Goal: Transaction & Acquisition: Purchase product/service

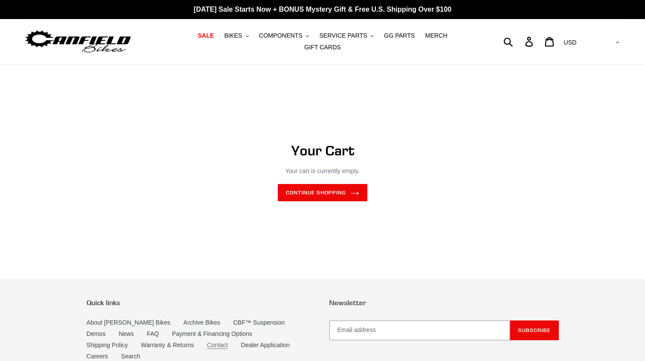
click at [207, 342] on link "Contact" at bounding box center [217, 345] width 21 height 7
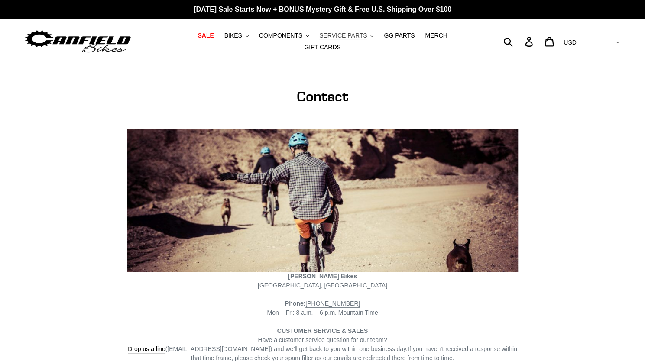
click at [329, 39] on span "SERVICE PARTS" at bounding box center [343, 35] width 48 height 7
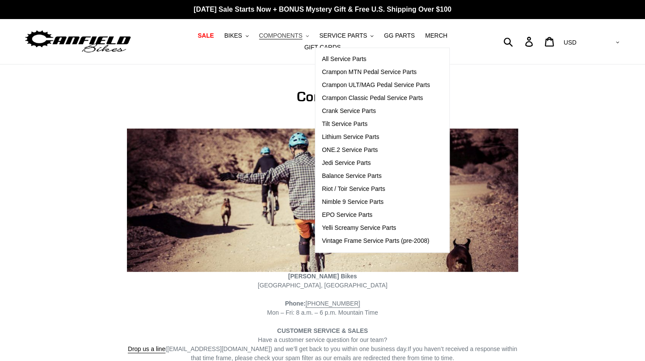
click at [262, 37] on span "COMPONENTS" at bounding box center [280, 35] width 43 height 7
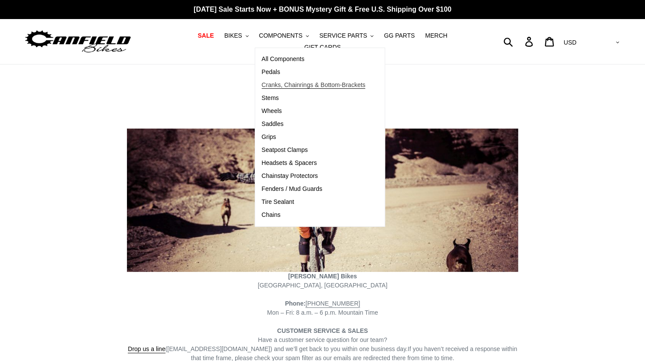
click at [268, 85] on span "Cranks, Chainrings & Bottom-Brackets" at bounding box center [314, 84] width 104 height 7
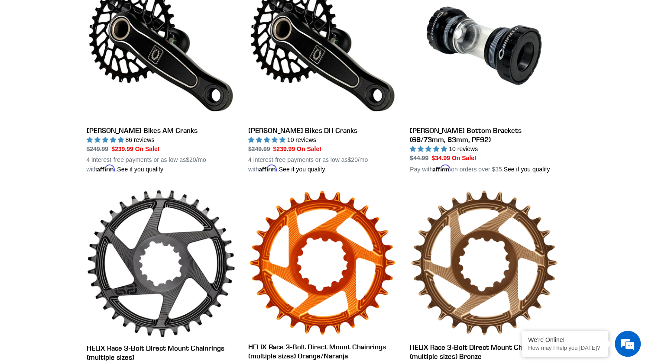
scroll to position [291, 0]
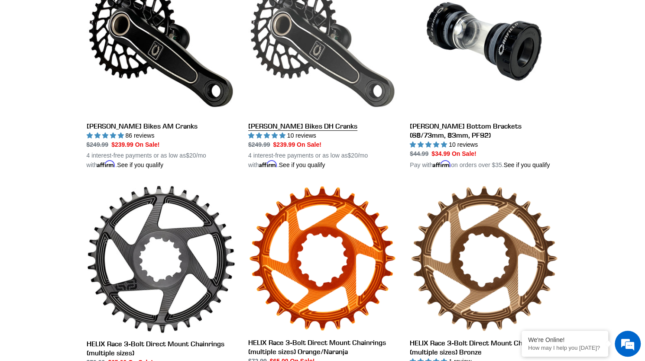
click at [284, 123] on link "Canfield Bikes DH Cranks" at bounding box center [322, 68] width 149 height 203
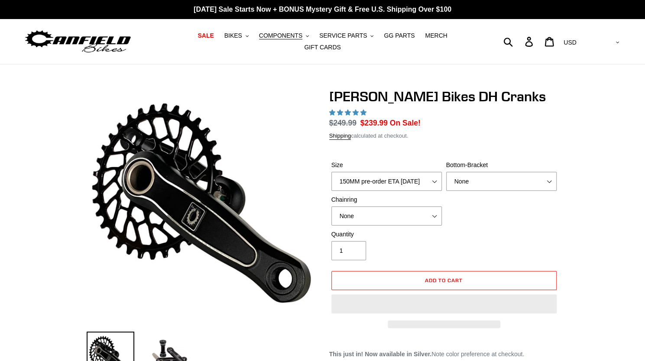
select select "highest-rating"
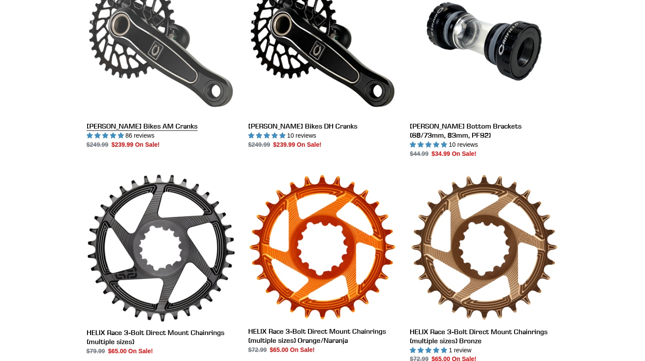
scroll to position [291, 0]
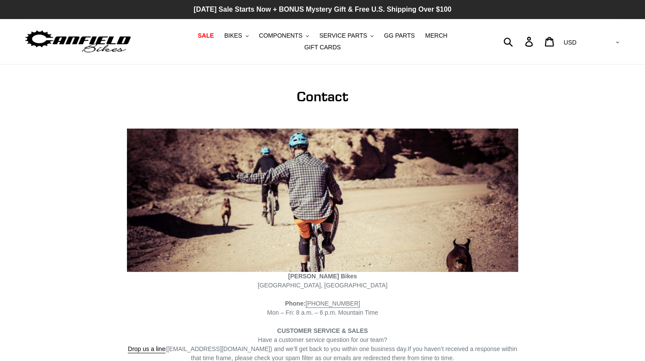
click at [244, 7] on p "[DATE] Sale Starts Now + BONUS Mystery Gift & Free U.S. Shipping Over $100" at bounding box center [322, 9] width 645 height 19
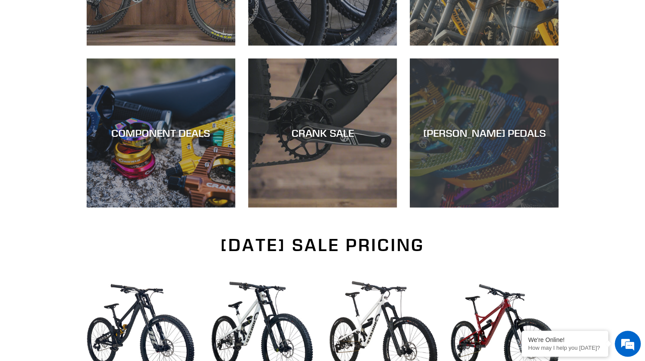
click at [512, 132] on div "CANFIELD PEDALS" at bounding box center [484, 133] width 149 height 13
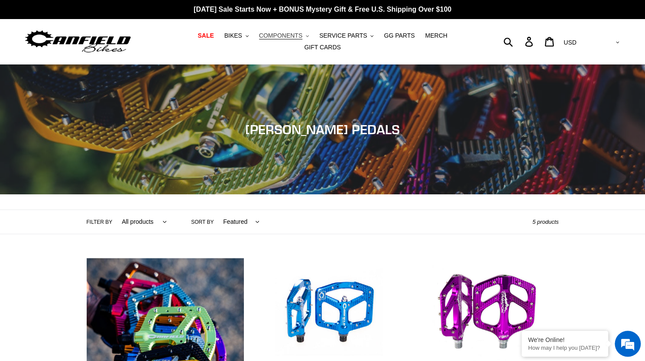
click at [276, 38] on span "COMPONENTS" at bounding box center [280, 35] width 43 height 7
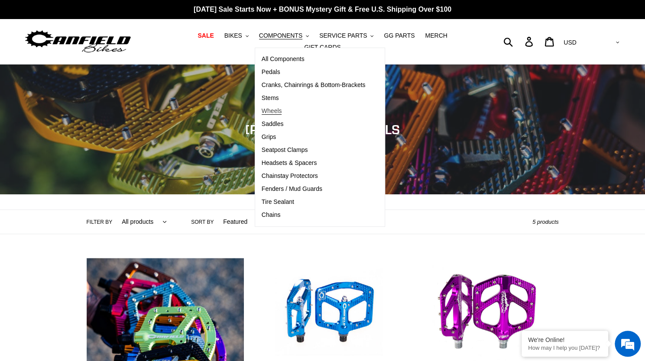
click at [262, 112] on span "Wheels" at bounding box center [272, 110] width 20 height 7
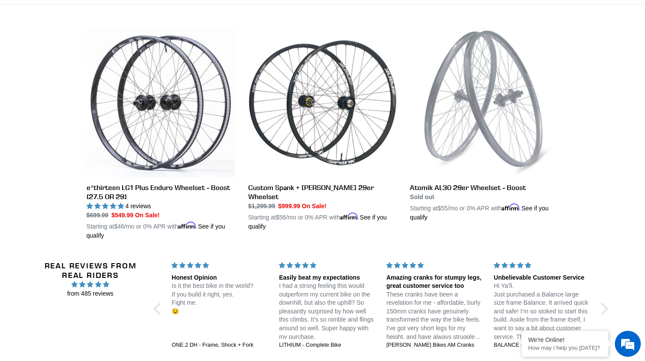
scroll to position [231, 0]
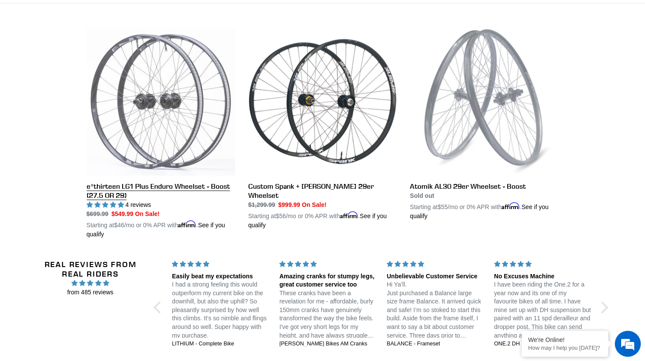
click at [180, 185] on link "e*thirteen LG1 Plus Enduro Wheelset - Boost (27.5 OR 29)" at bounding box center [161, 133] width 149 height 212
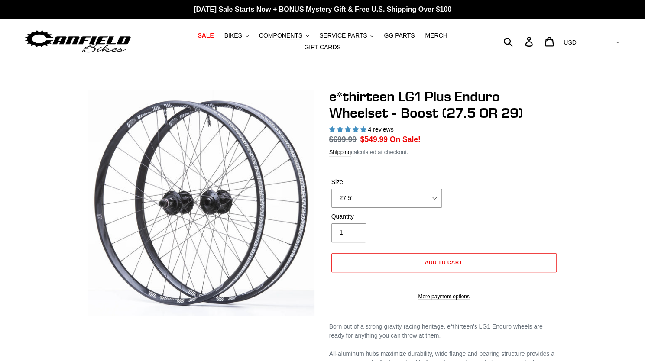
select select "highest-rating"
click at [422, 198] on select "27.5" 29"" at bounding box center [387, 198] width 111 height 19
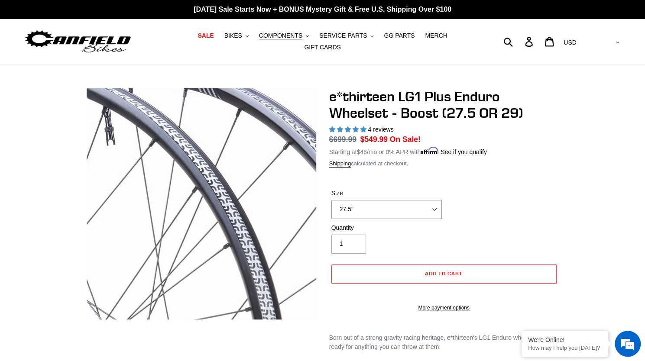
select select "29""
click at [332, 200] on select "27.5" 29"" at bounding box center [387, 209] width 111 height 19
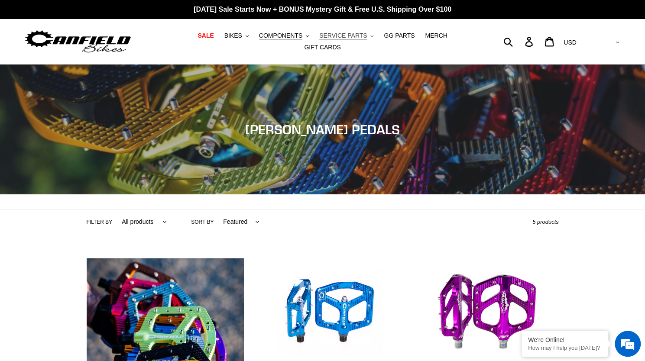
click at [325, 39] on span "SERVICE PARTS" at bounding box center [343, 35] width 48 height 7
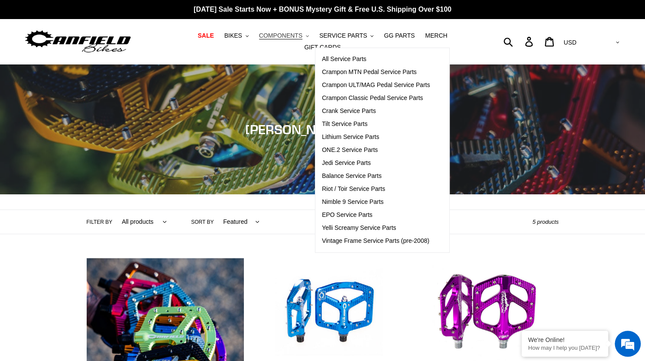
click at [271, 39] on span "COMPONENTS" at bounding box center [280, 35] width 43 height 7
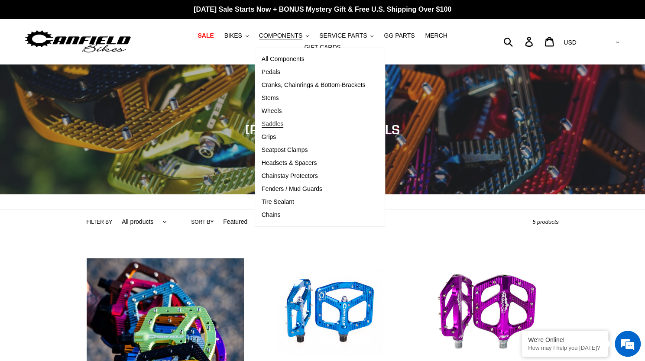
click at [262, 128] on span "Saddles" at bounding box center [273, 123] width 22 height 7
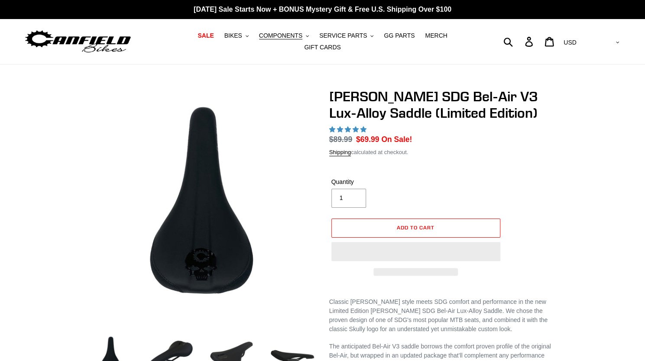
select select "highest-rating"
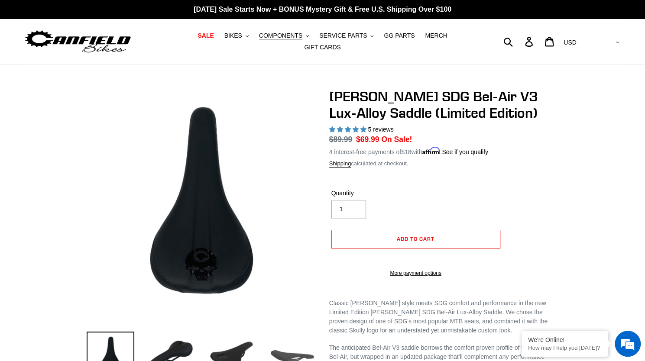
click at [290, 353] on img at bounding box center [293, 356] width 48 height 48
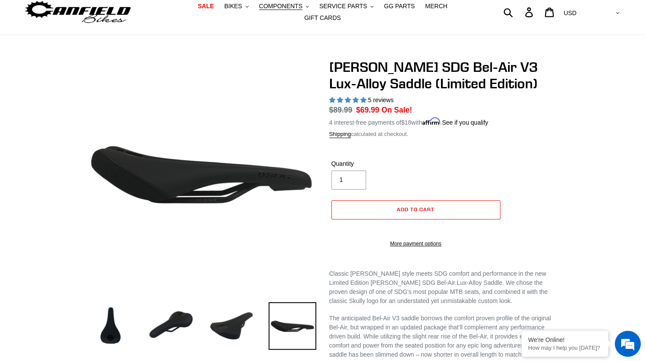
scroll to position [23, 0]
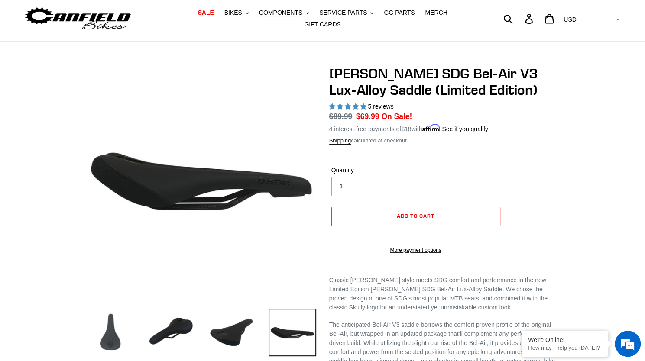
click at [108, 331] on img at bounding box center [111, 333] width 48 height 48
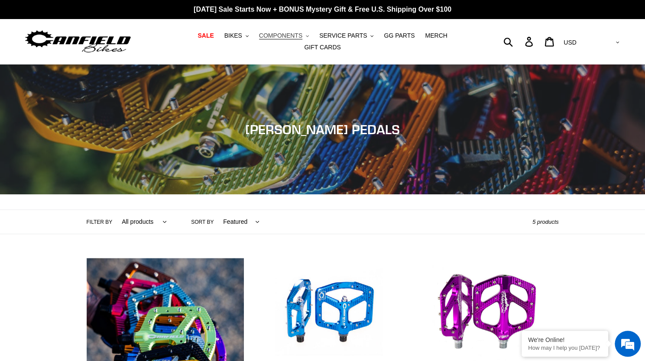
click at [265, 39] on span "COMPONENTS" at bounding box center [280, 35] width 43 height 7
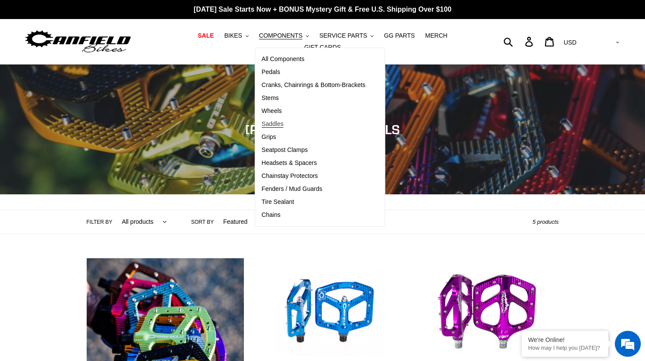
click at [262, 125] on span "Saddles" at bounding box center [273, 123] width 22 height 7
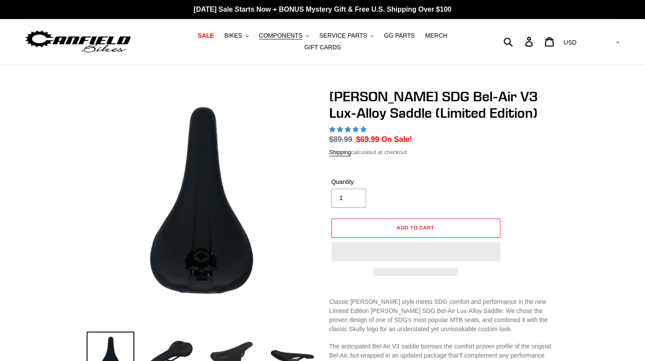
select select "highest-rating"
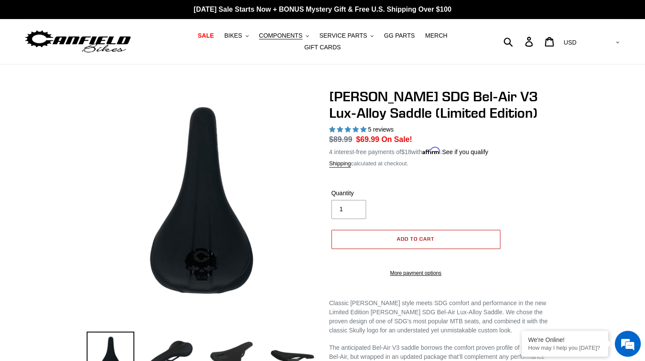
click at [417, 236] on span "Add to cart" at bounding box center [416, 239] width 38 height 7
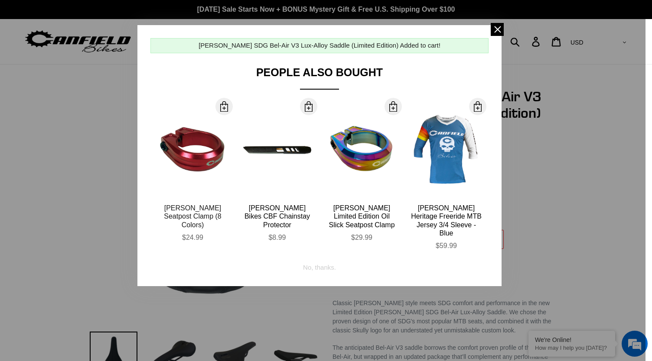
click at [188, 210] on div "[PERSON_NAME] Seatpost Clamp (8 Colors)" at bounding box center [193, 216] width 72 height 25
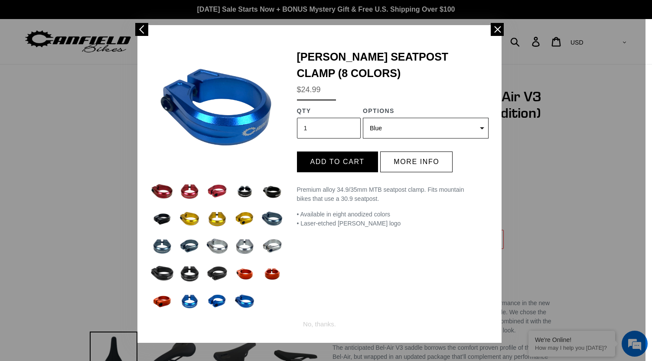
click at [399, 130] on select "Blue Black Gold Grey Red (Sold out) Silver (Sold out) Stealth Black (Sold out) …" at bounding box center [426, 128] width 126 height 21
click at [363, 118] on select "Blue Black Gold Grey Red (Sold out) Silver (Sold out) Stealth Black (Sold out) …" at bounding box center [426, 128] width 126 height 21
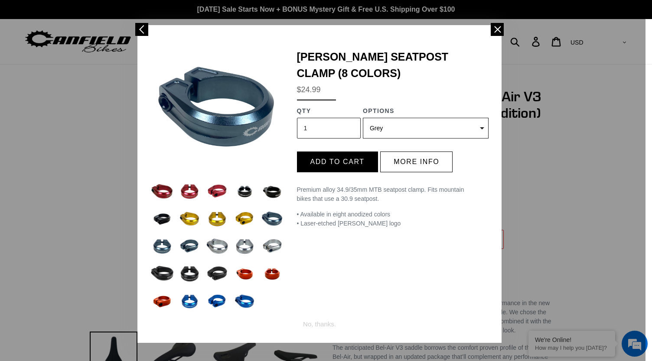
click at [431, 129] on select "Blue Black Gold Grey Red (Sold out) Silver (Sold out) Stealth Black (Sold out) …" at bounding box center [426, 128] width 126 height 21
click at [363, 118] on select "Blue Black Gold Grey Red (Sold out) Silver (Sold out) Stealth Black (Sold out) …" at bounding box center [426, 128] width 126 height 21
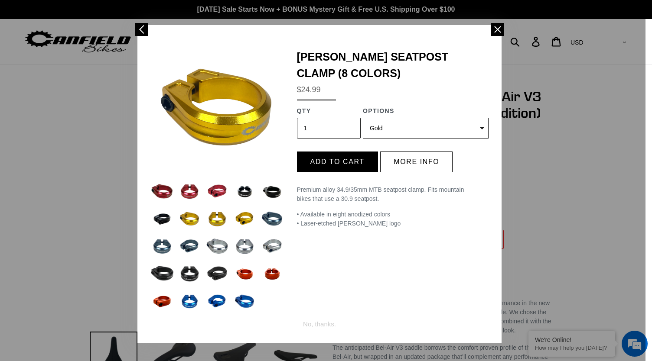
click at [450, 130] on select "Blue Black Gold Grey Red (Sold out) Silver (Sold out) Stealth Black (Sold out) …" at bounding box center [426, 128] width 126 height 21
click at [363, 118] on select "Blue Black Gold Grey Red (Sold out) Silver (Sold out) Stealth Black (Sold out) …" at bounding box center [426, 128] width 126 height 21
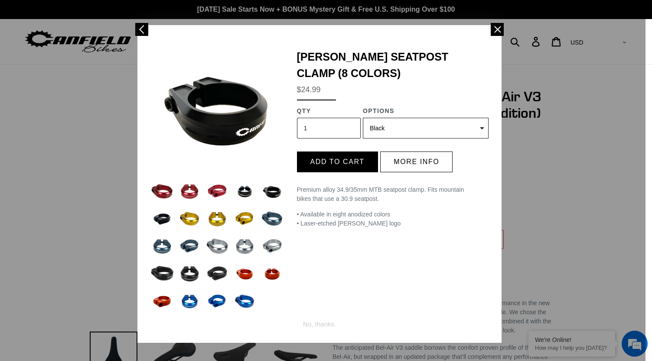
click at [454, 124] on select "Blue Black Gold Grey Red (Sold out) Silver (Sold out) Stealth Black (Sold out) …" at bounding box center [426, 128] width 126 height 21
click at [363, 118] on select "Blue Black Gold Grey Red (Sold out) Silver (Sold out) Stealth Black (Sold out) …" at bounding box center [426, 128] width 126 height 21
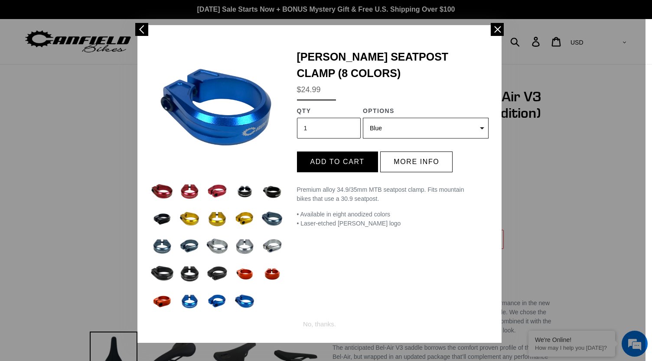
click at [455, 124] on select "Blue Black Gold Grey Red (Sold out) Silver (Sold out) Stealth Black (Sold out) …" at bounding box center [426, 128] width 126 height 21
select select "39481181175883"
click at [363, 118] on select "Blue Black Gold Grey Red (Sold out) Silver (Sold out) Stealth Black (Sold out) …" at bounding box center [426, 128] width 126 height 21
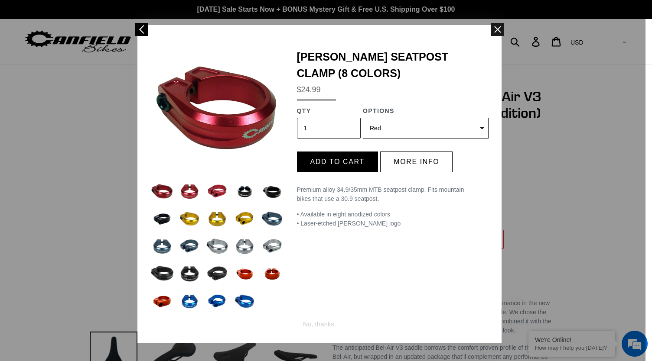
click at [493, 28] on span at bounding box center [497, 29] width 13 height 13
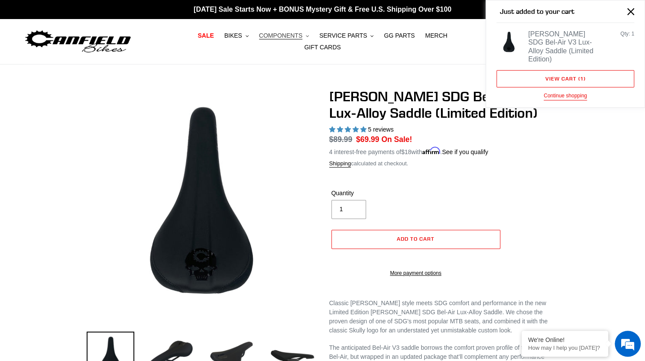
click at [270, 36] on span "COMPONENTS" at bounding box center [280, 35] width 43 height 7
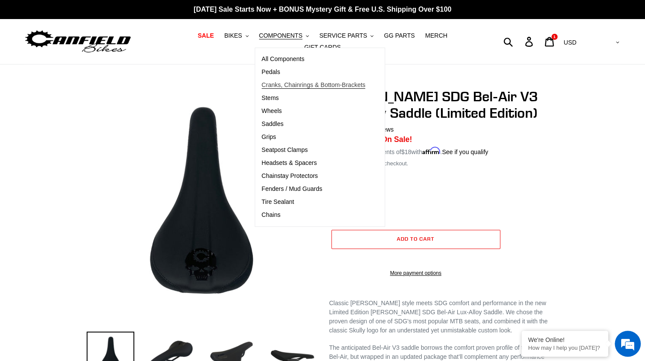
click at [262, 89] on span "Cranks, Chainrings & Bottom-Brackets" at bounding box center [314, 84] width 104 height 7
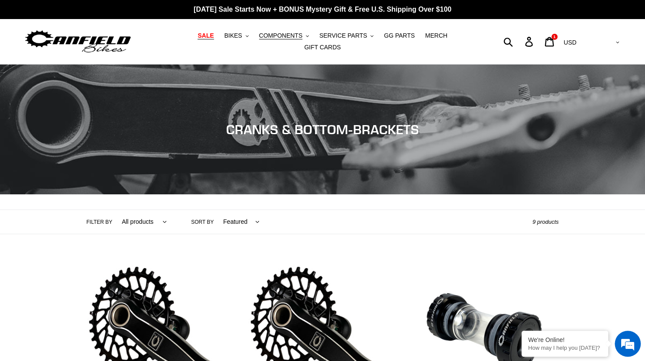
click at [198, 39] on span "SALE" at bounding box center [206, 35] width 16 height 7
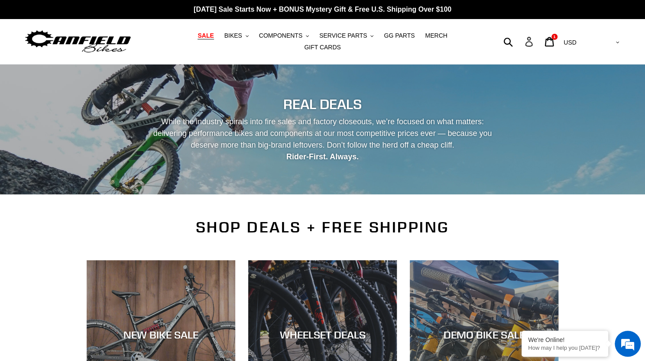
click at [534, 42] on icon at bounding box center [529, 42] width 10 height 10
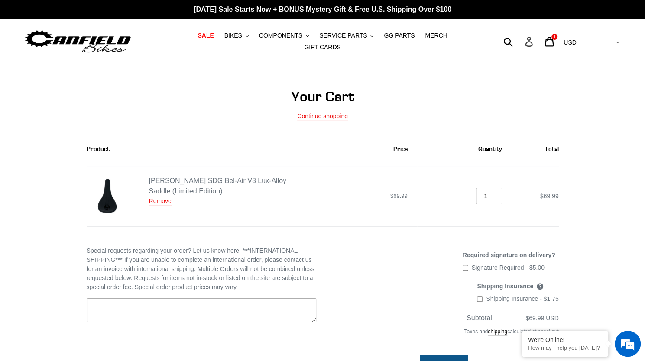
click at [533, 37] on icon at bounding box center [528, 42] width 7 height 10
